Goal: Information Seeking & Learning: Learn about a topic

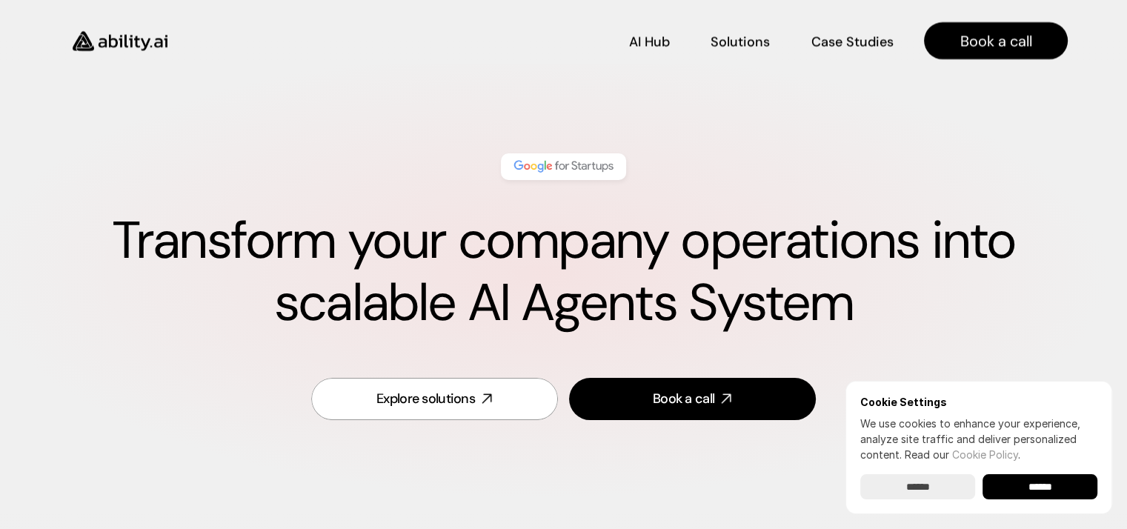
drag, startPoint x: 593, startPoint y: 461, endPoint x: 525, endPoint y: 147, distance: 320.7
click at [418, 400] on div "Explore solutions" at bounding box center [425, 399] width 99 height 19
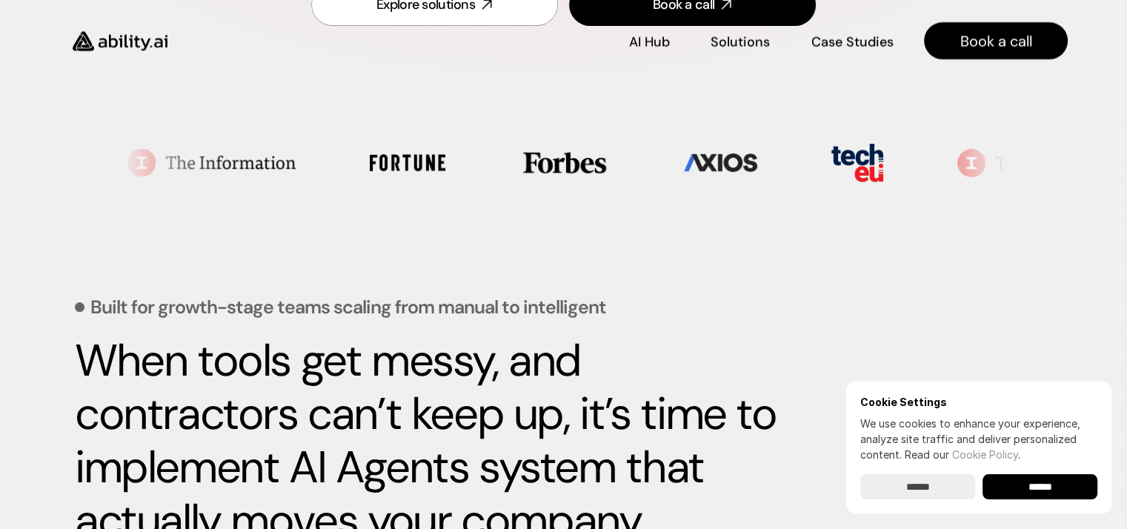
scroll to position [394, 0]
click at [944, 494] on input "******" at bounding box center [917, 486] width 115 height 25
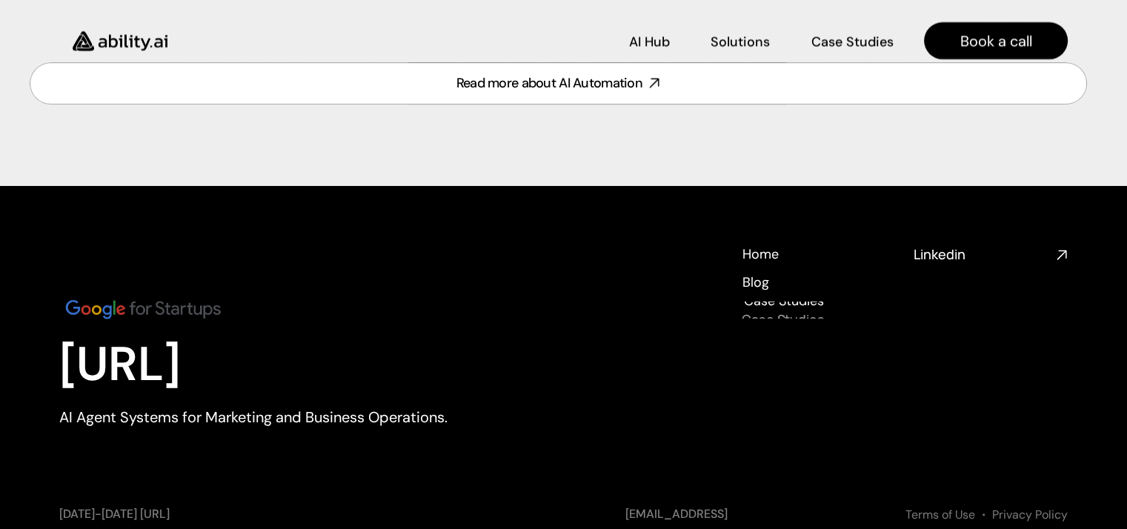
scroll to position [6576, 0]
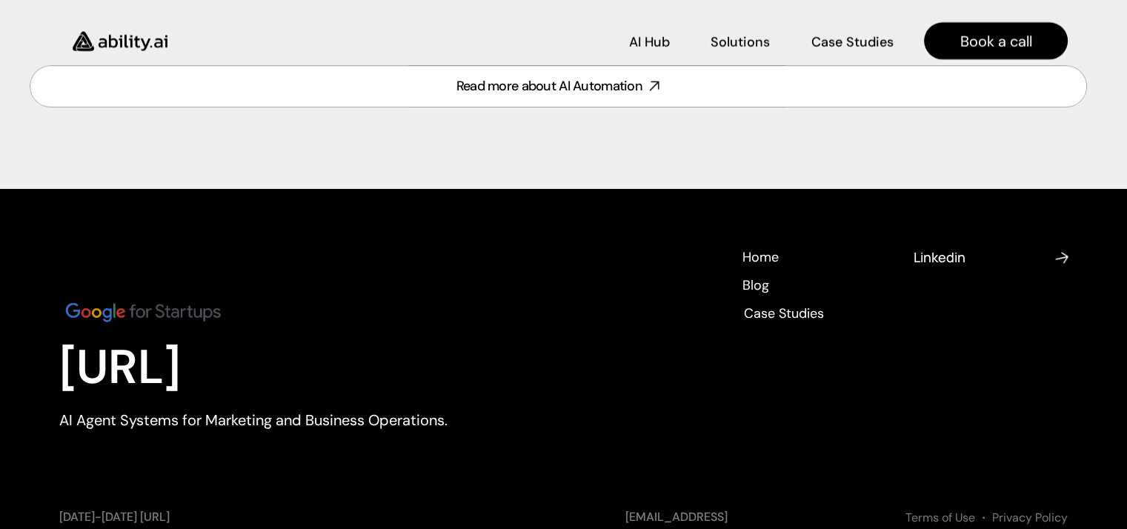
click at [1000, 262] on h4 "Linkedin" at bounding box center [982, 257] width 136 height 19
click at [800, 316] on h4 "Case Studies" at bounding box center [783, 325] width 82 height 19
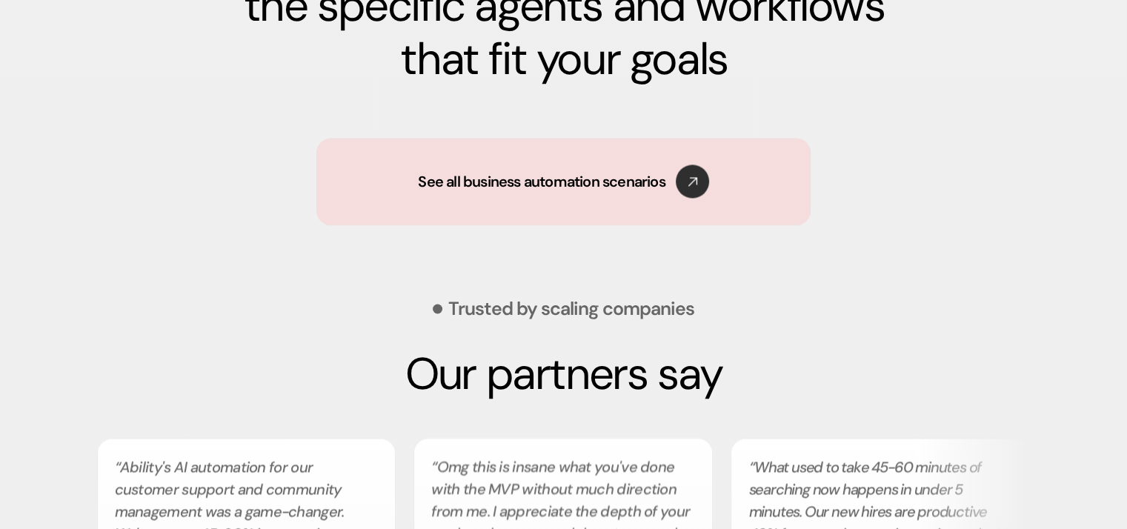
scroll to position [2372, 0]
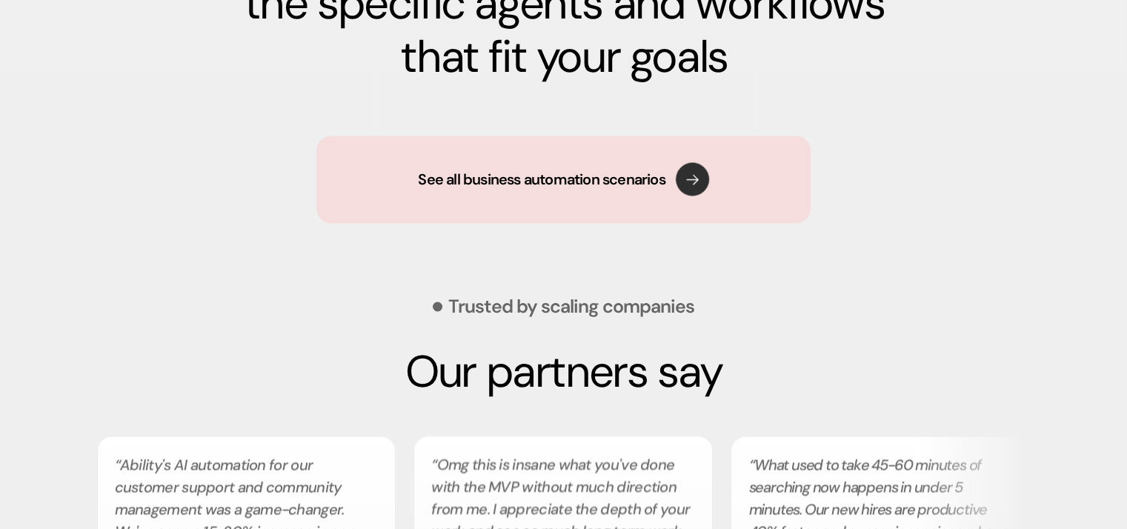
click at [690, 185] on use at bounding box center [691, 179] width 47 height 47
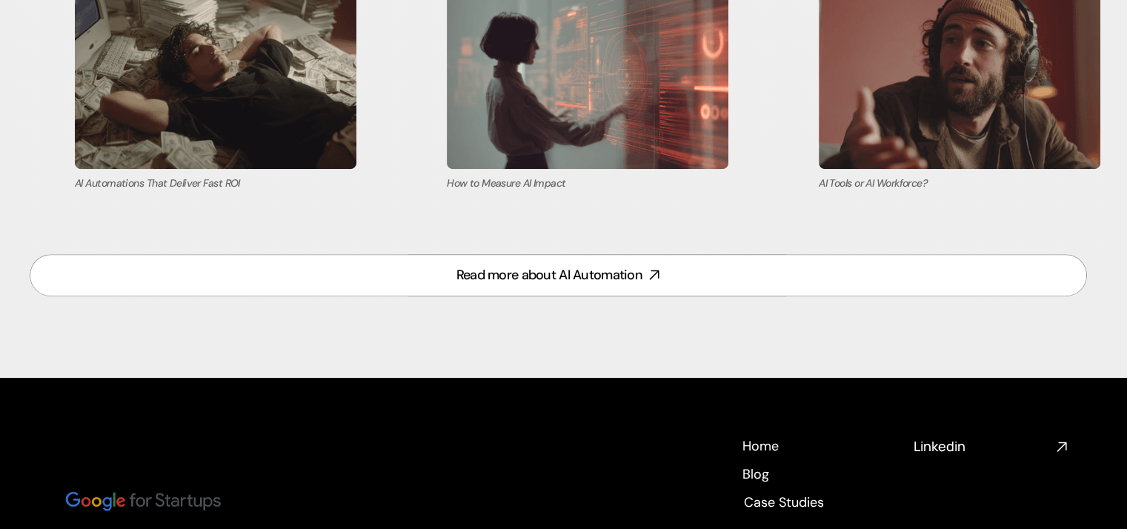
scroll to position [6662, 0]
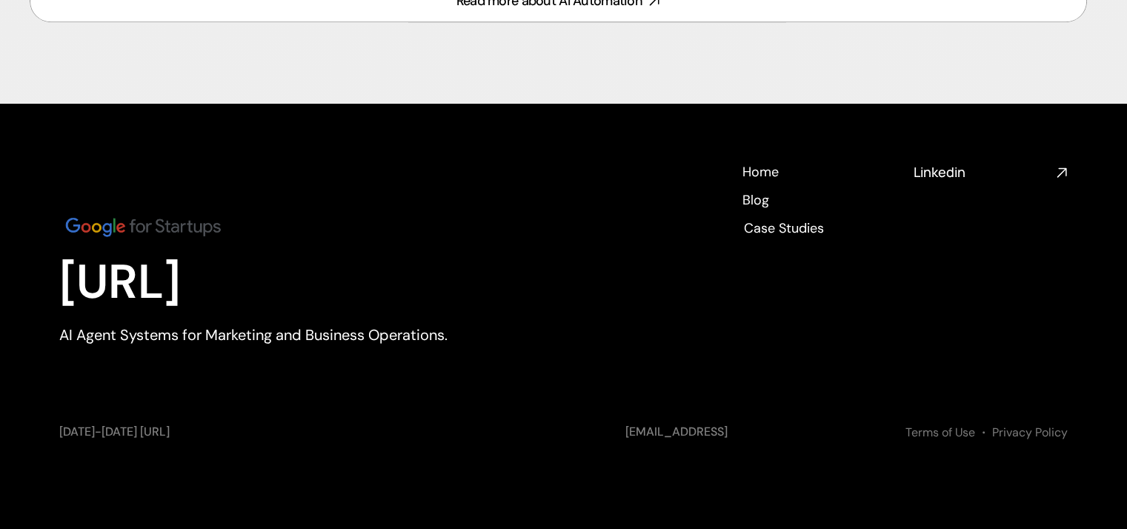
drag, startPoint x: 710, startPoint y: 82, endPoint x: 699, endPoint y: 358, distance: 276.7
click at [799, 230] on h4 "Case Studies" at bounding box center [782, 226] width 80 height 19
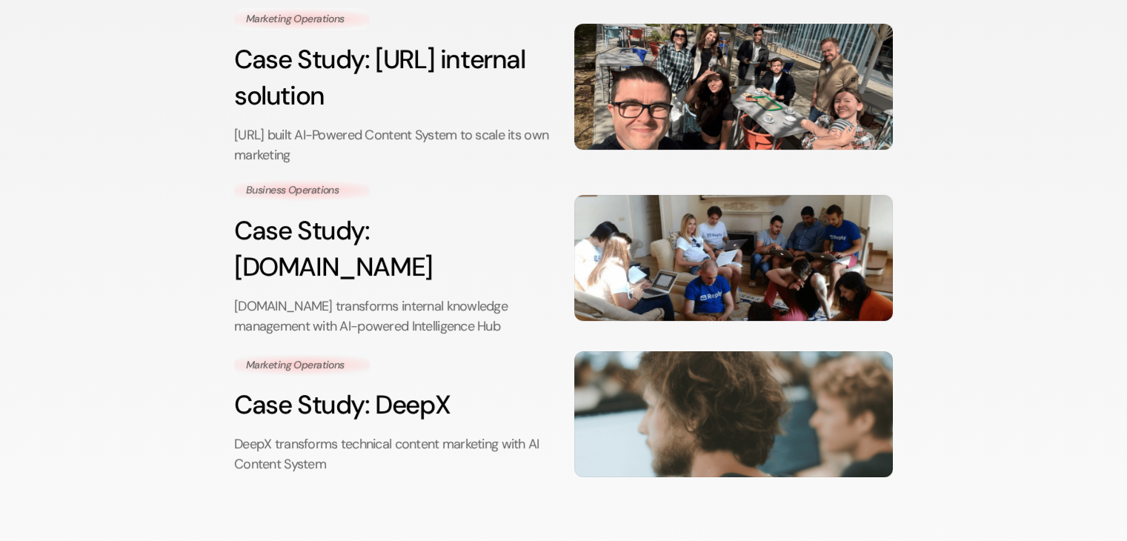
scroll to position [371, 0]
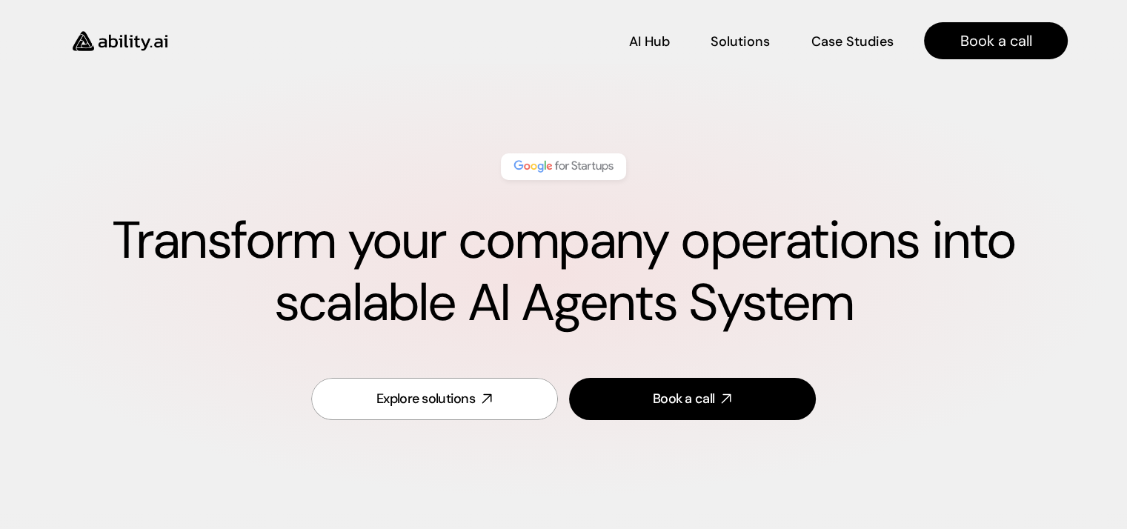
click at [551, 162] on img at bounding box center [563, 166] width 104 height 19
